Goal: Use online tool/utility: Utilize a website feature to perform a specific function

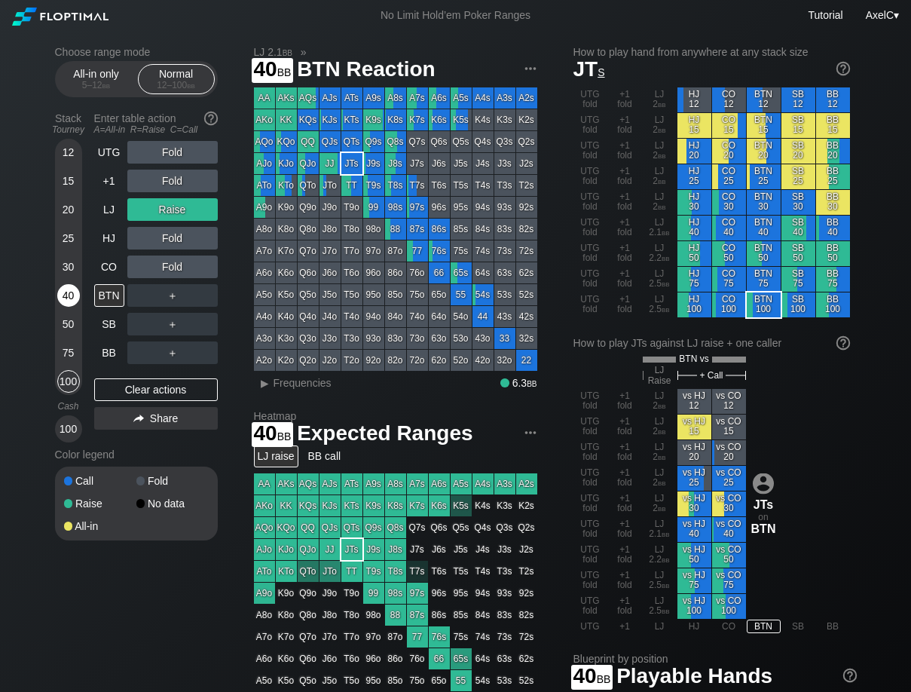
click at [69, 299] on div "40" at bounding box center [68, 295] width 23 height 23
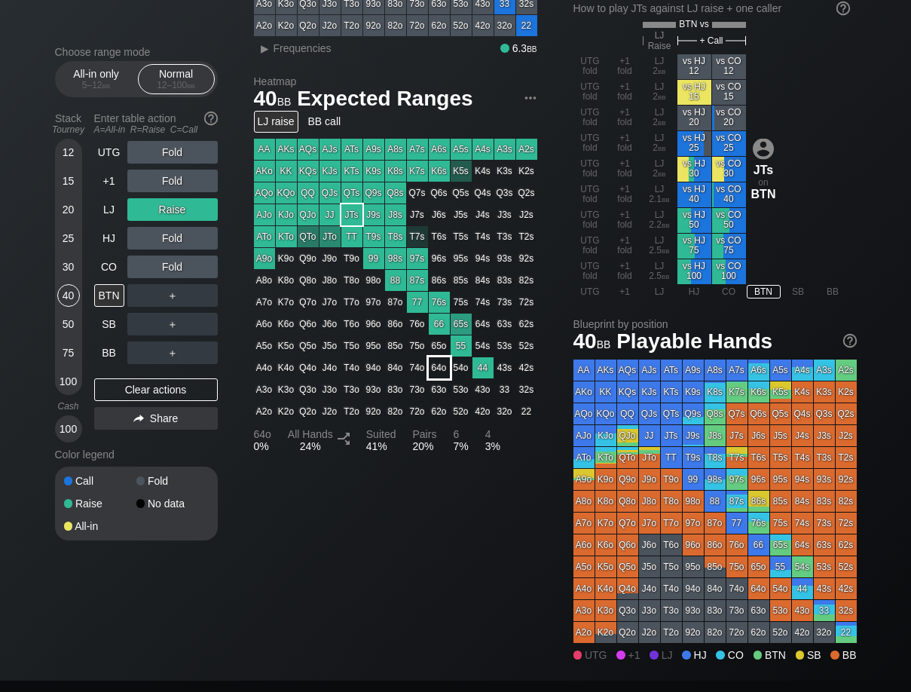
scroll to position [377, 0]
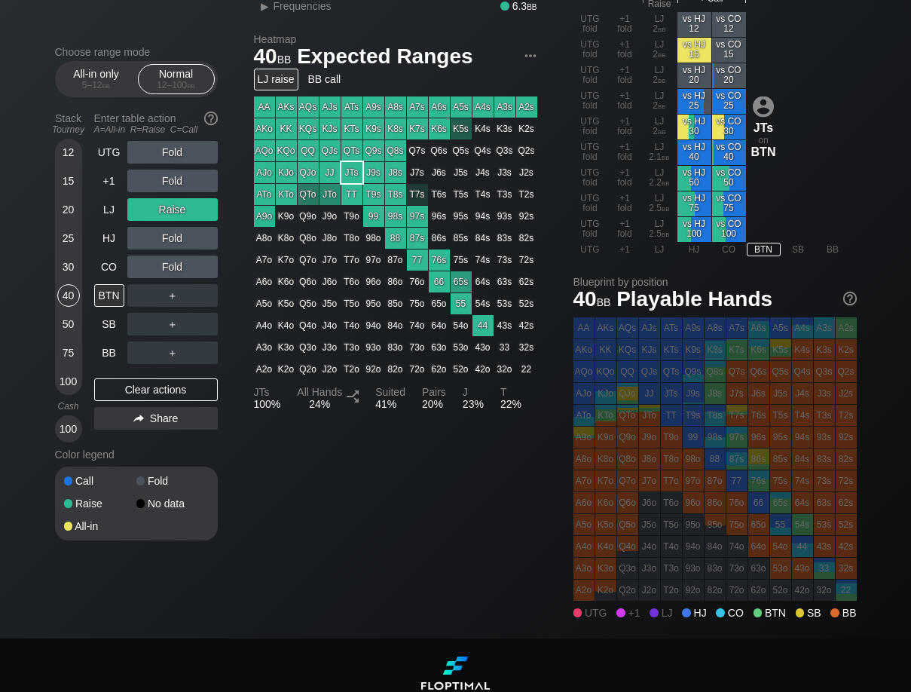
click at [596, 616] on div "UTG" at bounding box center [590, 613] width 38 height 17
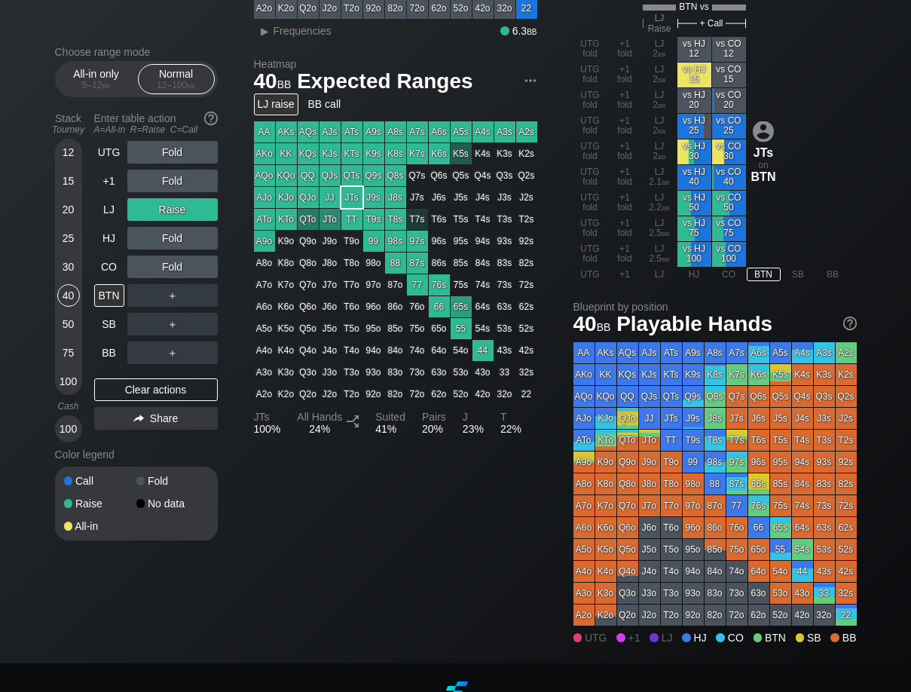
scroll to position [0, 0]
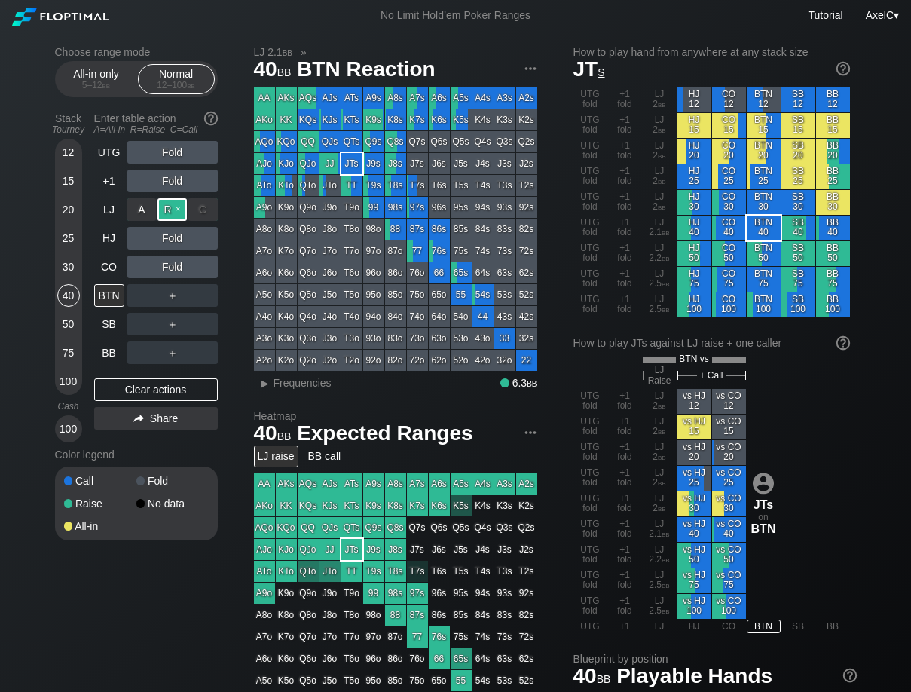
click at [170, 205] on div "R ✕" at bounding box center [172, 209] width 29 height 23
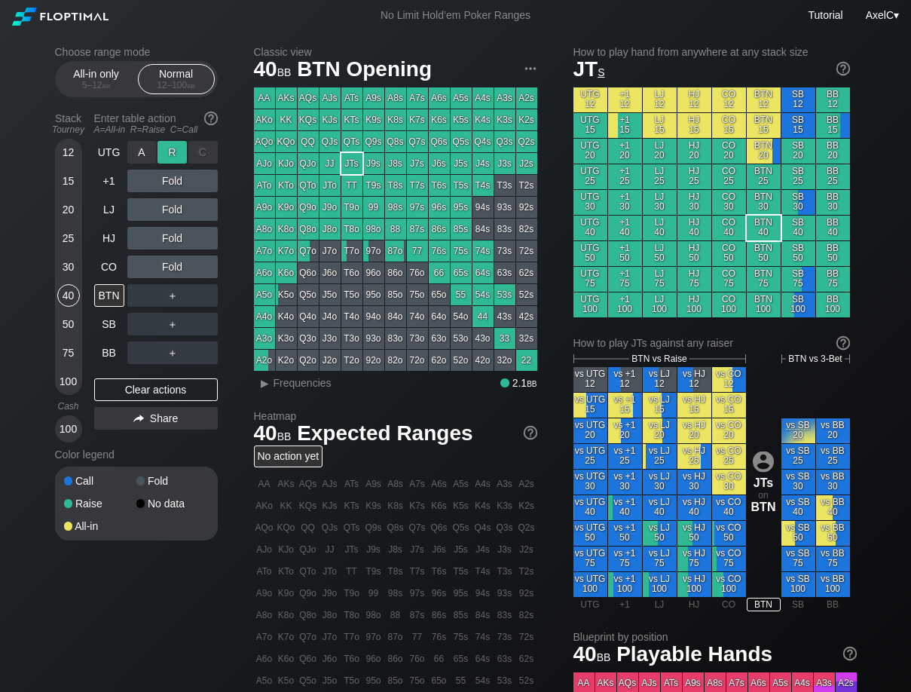
click at [177, 156] on div "R ✕" at bounding box center [172, 152] width 29 height 23
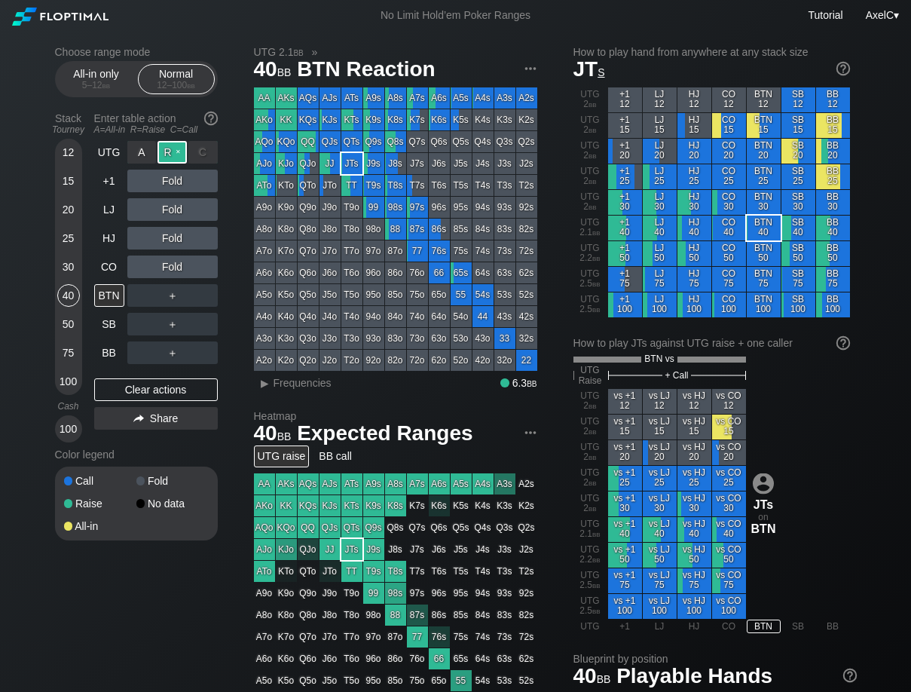
click at [177, 156] on div "R ✕" at bounding box center [172, 152] width 29 height 23
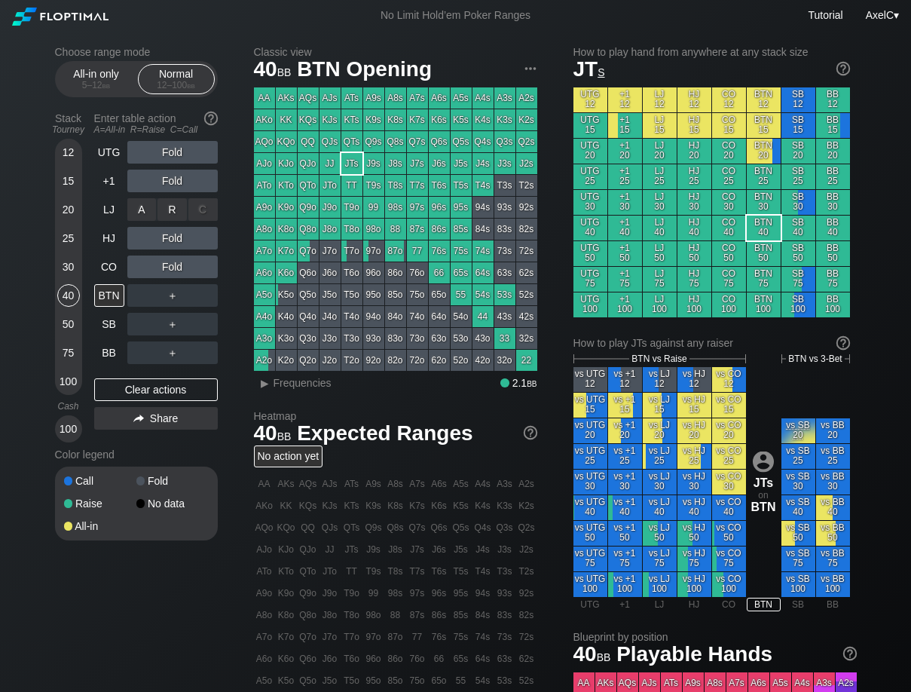
click at [173, 206] on div "R ✕" at bounding box center [172, 209] width 29 height 23
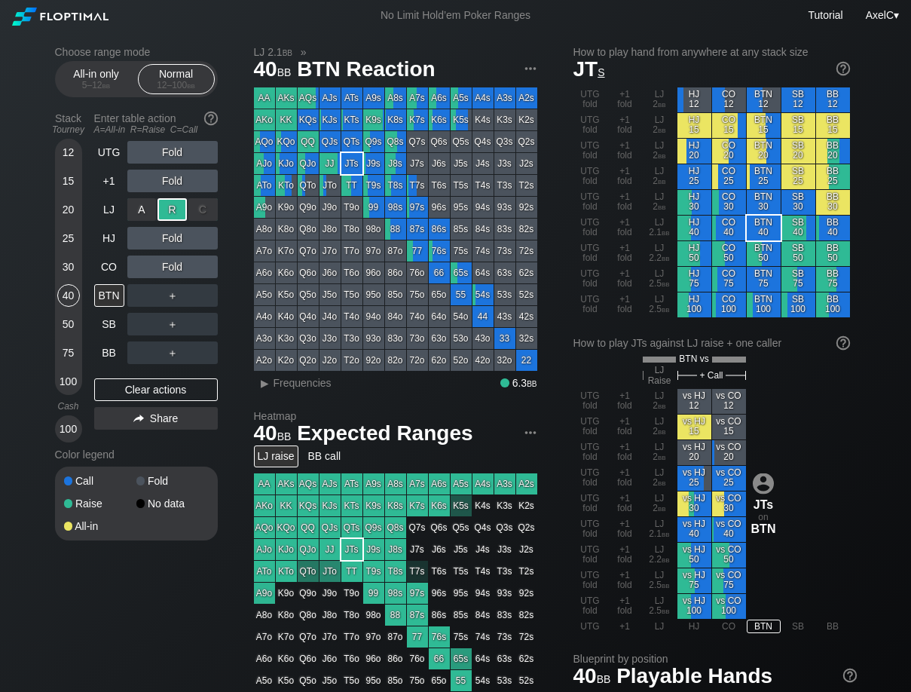
click at [173, 206] on div "R ✕" at bounding box center [172, 209] width 29 height 23
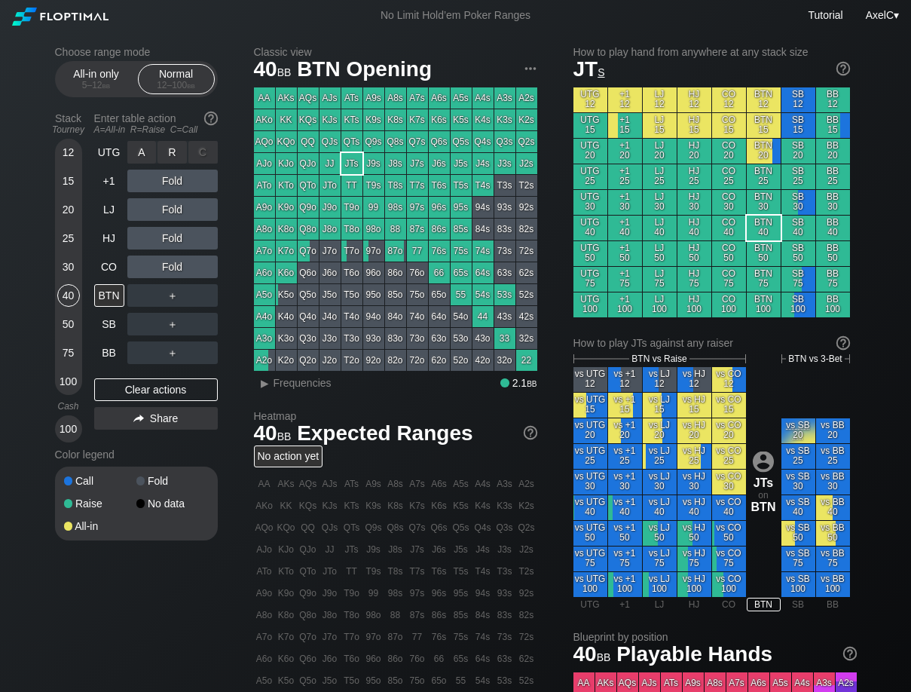
click at [179, 155] on div "R ✕" at bounding box center [172, 152] width 29 height 23
click at [175, 237] on div "R ✕" at bounding box center [172, 238] width 29 height 23
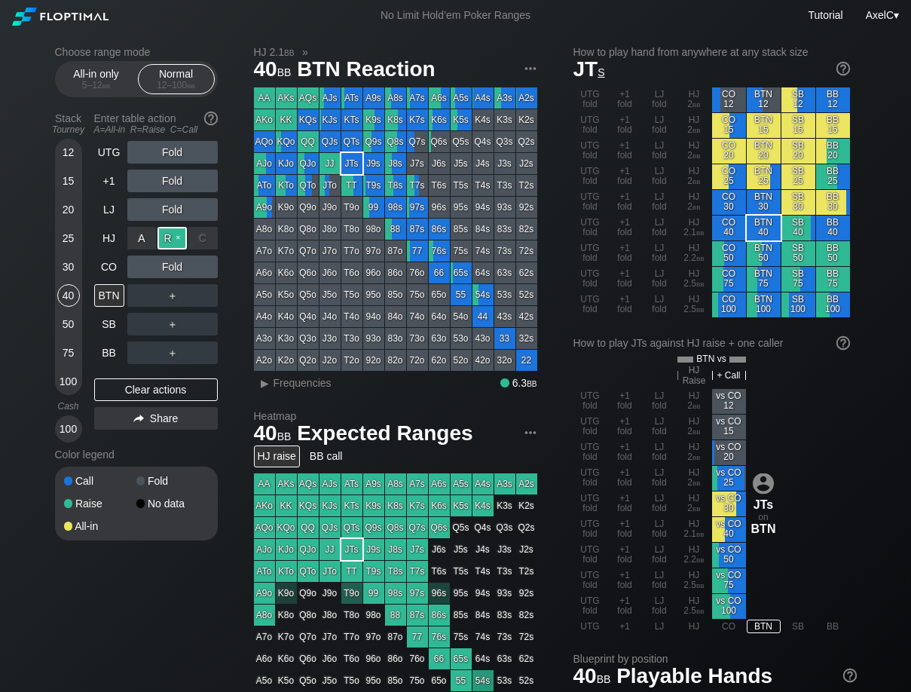
click at [176, 228] on div "R ✕" at bounding box center [172, 238] width 29 height 23
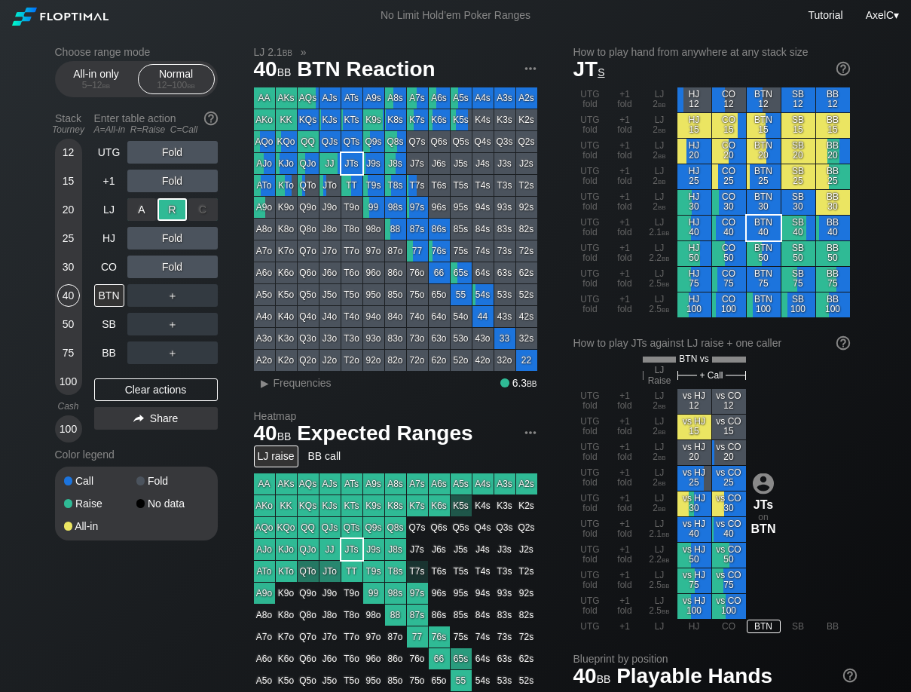
click at [173, 213] on div "R ✕" at bounding box center [172, 209] width 29 height 23
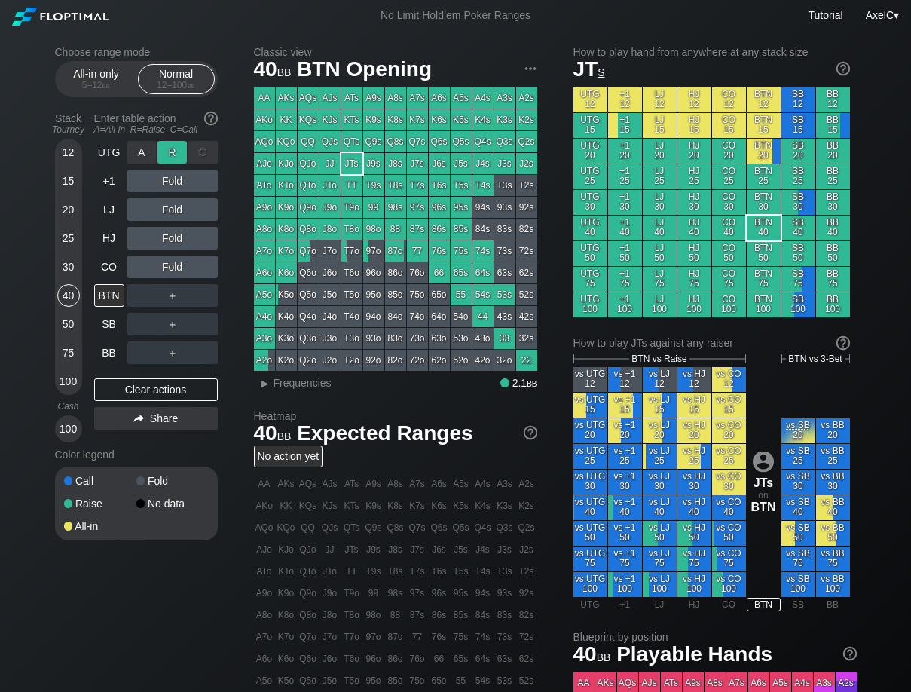
click at [172, 152] on div "R ✕" at bounding box center [172, 152] width 29 height 23
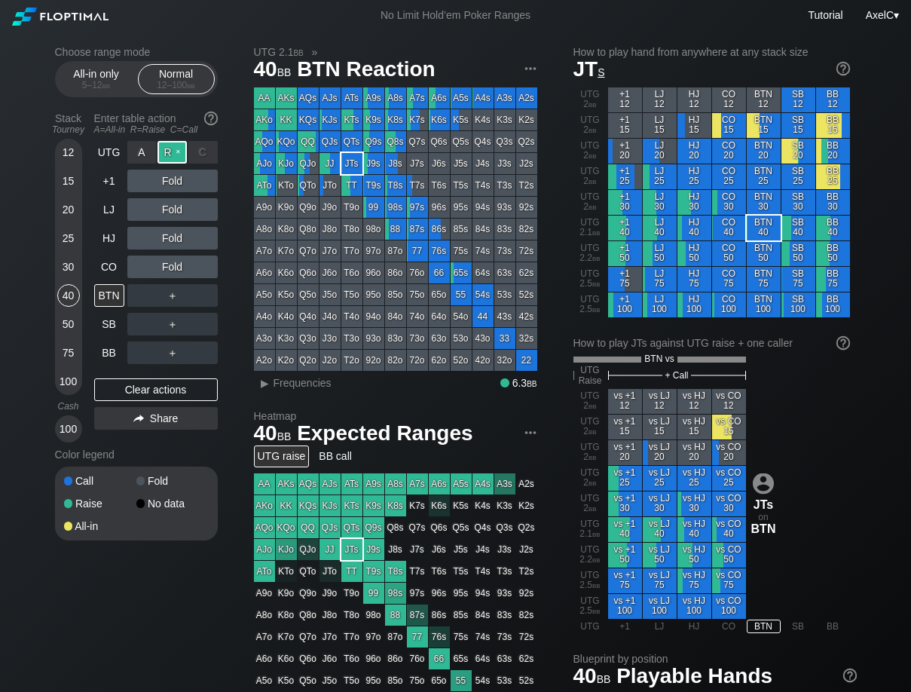
click at [176, 153] on div "R ✕" at bounding box center [172, 152] width 29 height 23
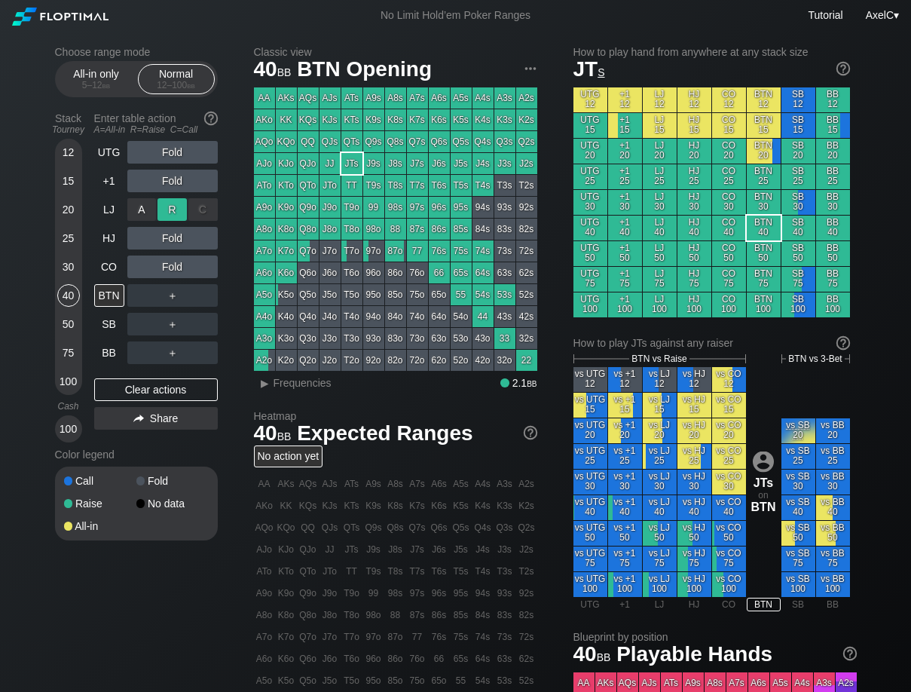
click at [173, 206] on div "R ✕" at bounding box center [172, 209] width 29 height 23
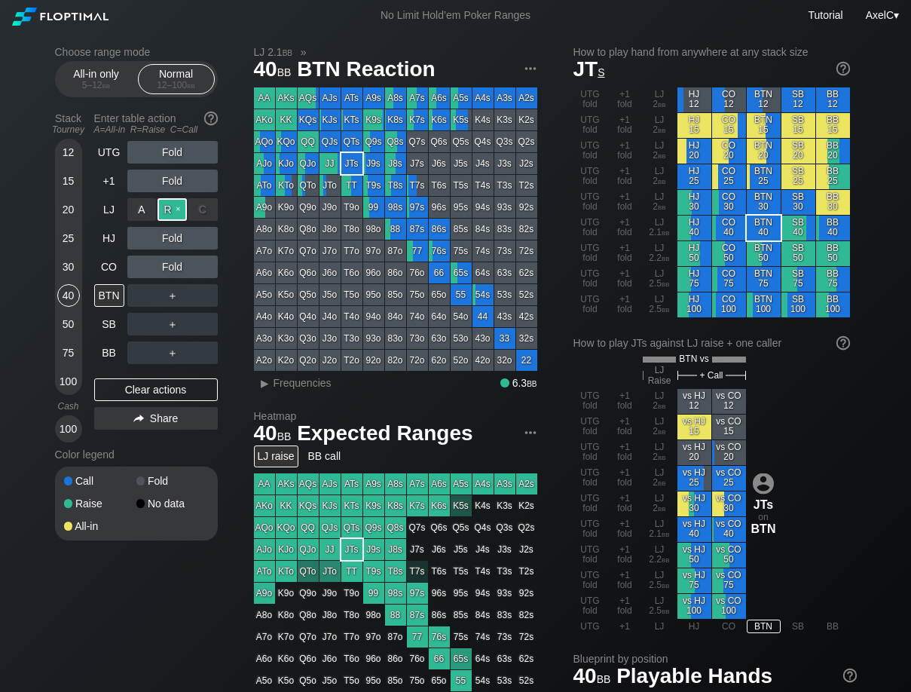
click at [173, 206] on div "R ✕" at bounding box center [172, 209] width 29 height 23
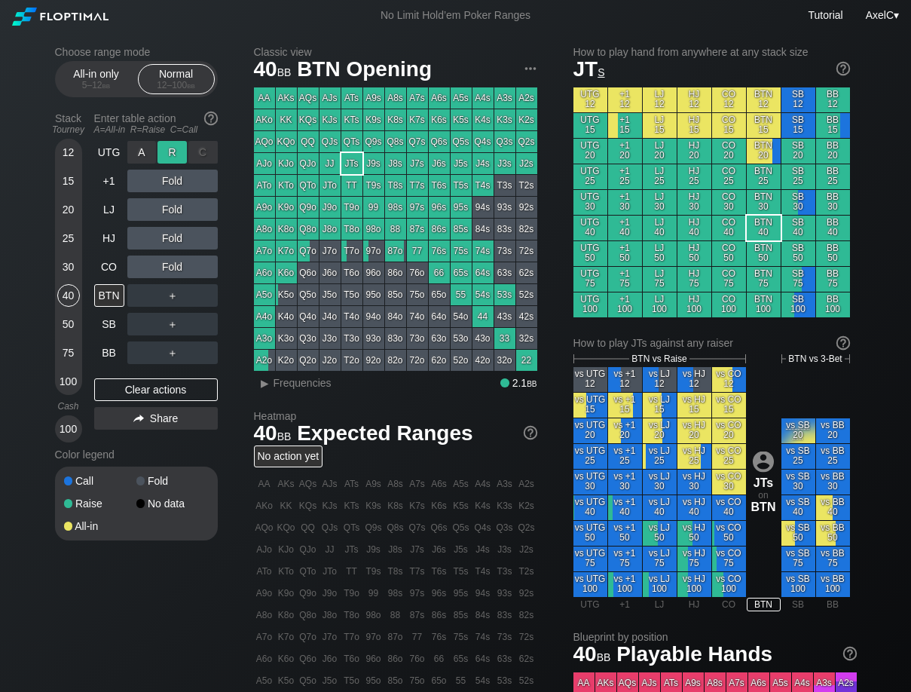
click at [169, 156] on div "R ✕" at bounding box center [172, 152] width 29 height 23
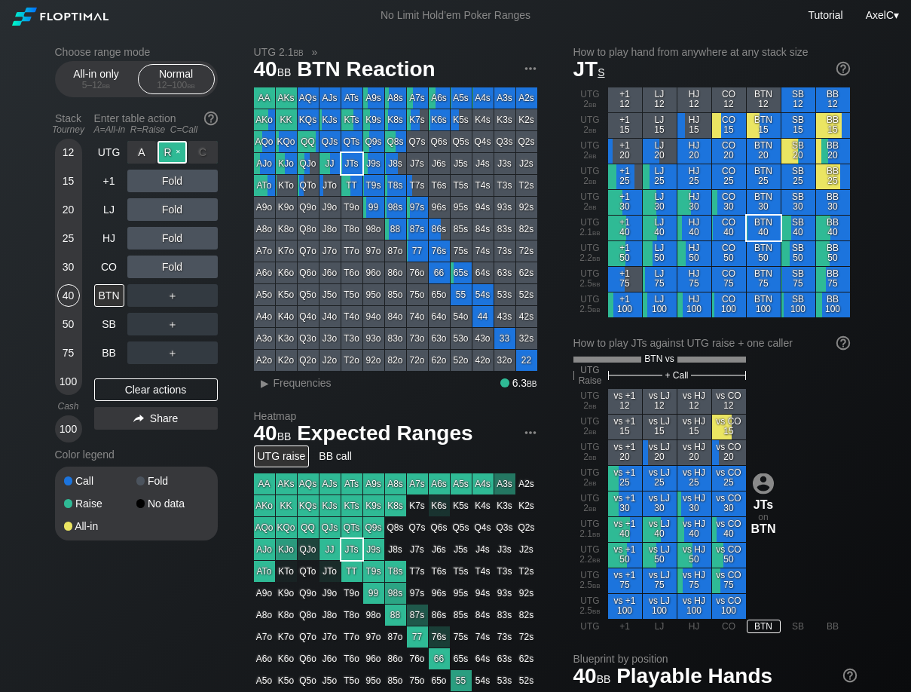
click at [169, 156] on div "R ✕" at bounding box center [172, 152] width 29 height 23
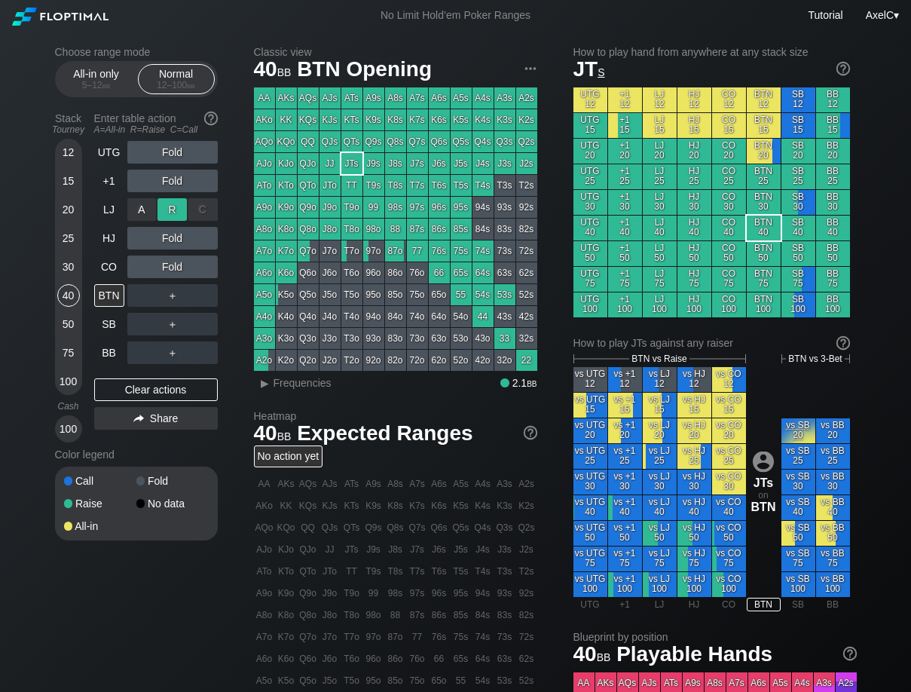
click at [173, 212] on div "R ✕" at bounding box center [172, 209] width 29 height 23
click at [171, 210] on div "R ✕" at bounding box center [172, 209] width 29 height 23
click at [170, 207] on div "R ✕" at bounding box center [172, 209] width 29 height 23
click at [167, 154] on div "R ✕" at bounding box center [172, 152] width 29 height 23
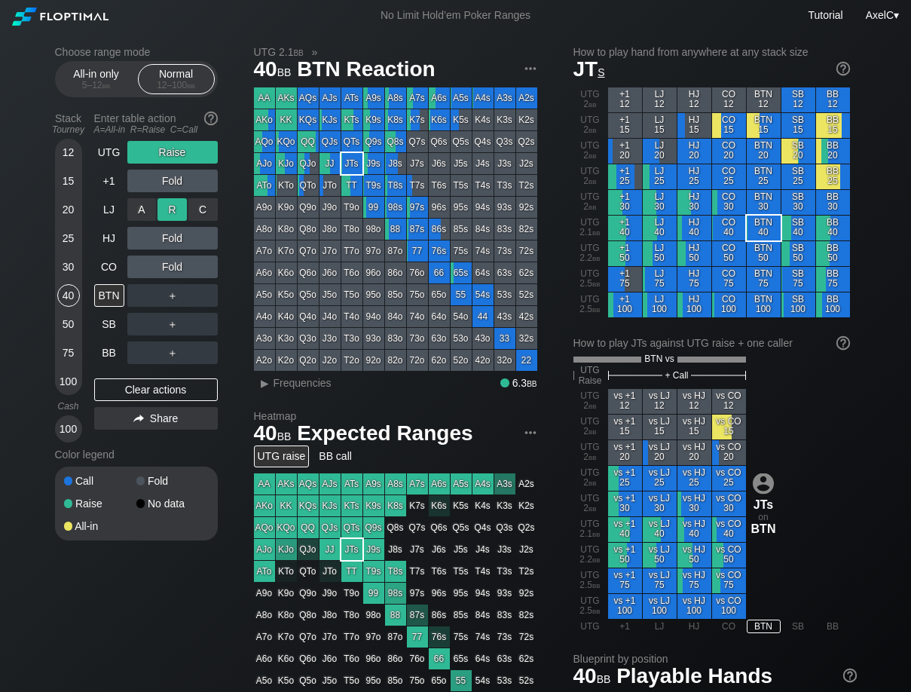
click at [174, 210] on div "R ✕" at bounding box center [172, 209] width 29 height 23
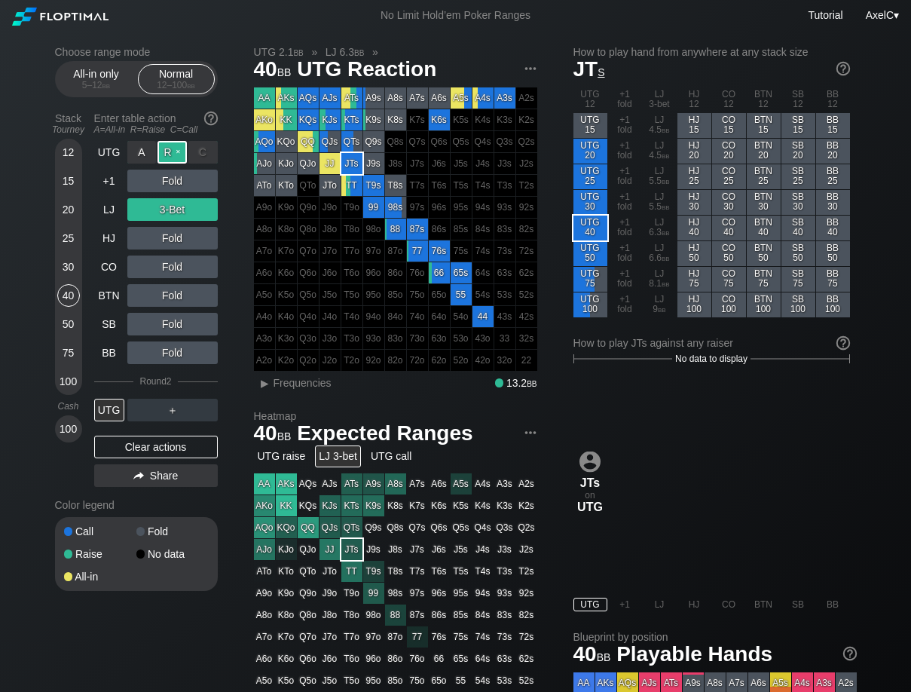
click at [178, 152] on div "R ✕" at bounding box center [172, 152] width 29 height 23
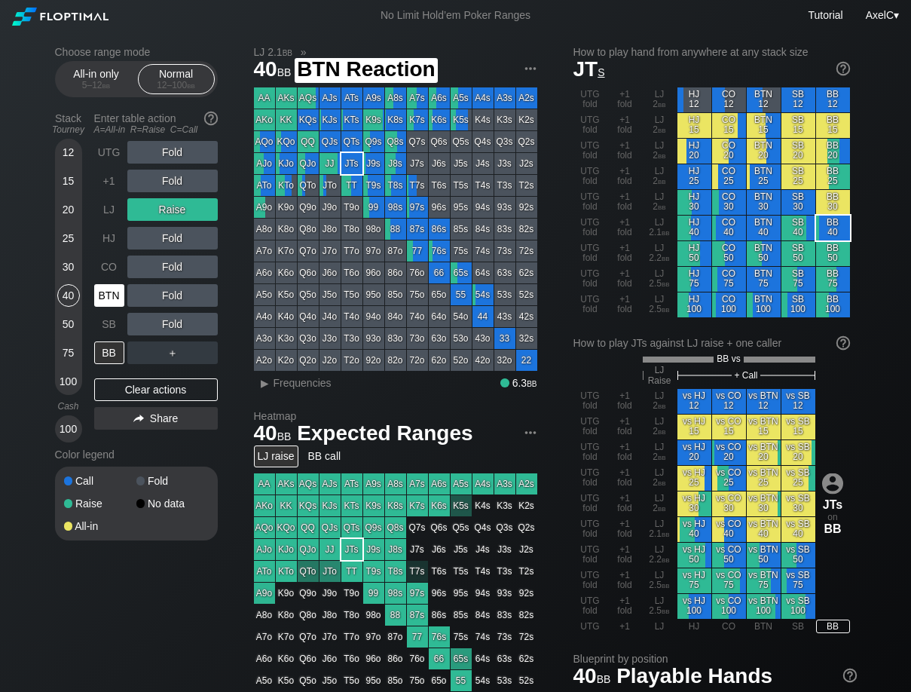
click at [109, 296] on div "BTN" at bounding box center [109, 295] width 30 height 23
